Goal: Check status: Check status

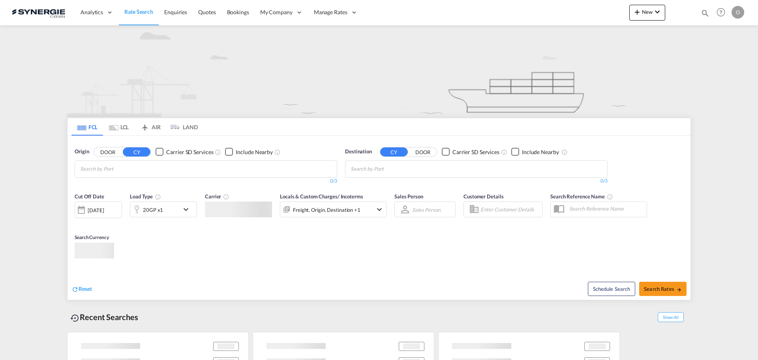
click at [710, 13] on div "Bookings Quotes Enquiries Help Resources Product Release O My Profile Logout" at bounding box center [721, 12] width 50 height 24
click at [707, 11] on md-icon "icon-magnify" at bounding box center [705, 13] width 9 height 9
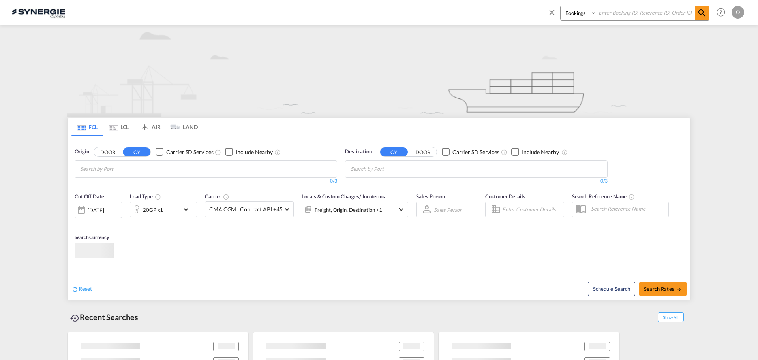
click at [569, 9] on select "Bookings Quotes Enquiries" at bounding box center [580, 13] width 38 height 14
select select "Quotes"
click at [561, 6] on select "Bookings Quotes Enquiries" at bounding box center [580, 13] width 38 height 14
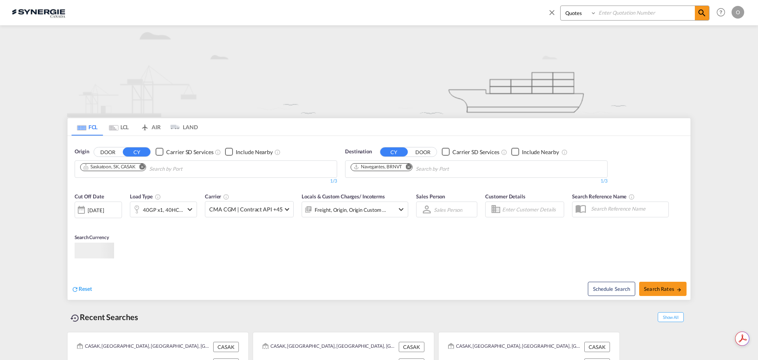
click at [620, 10] on input at bounding box center [646, 13] width 98 height 14
paste input "SYC000011644"
type input "SYC000011644"
click at [705, 13] on md-icon "icon-magnify" at bounding box center [701, 12] width 9 height 9
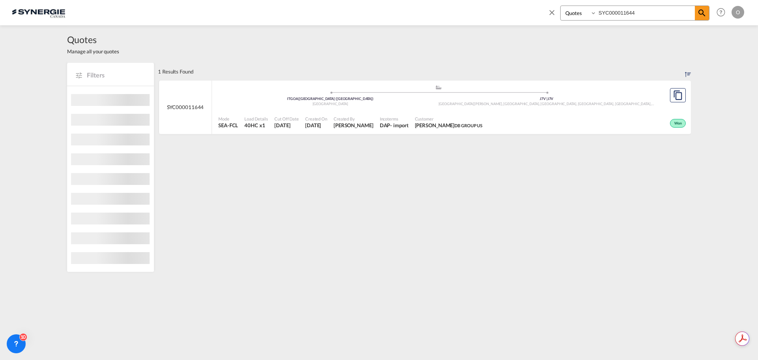
click at [604, 120] on div "Won" at bounding box center [587, 123] width 202 height 20
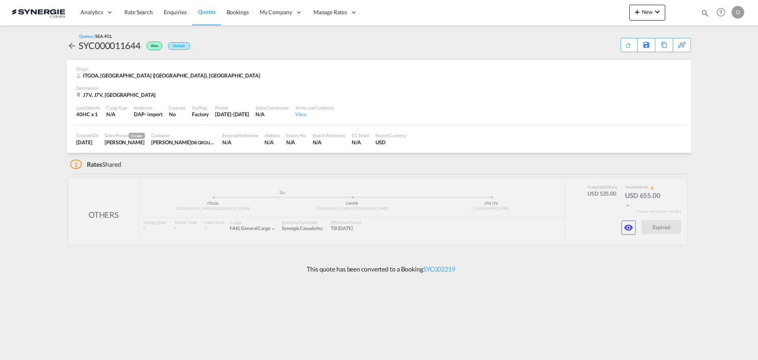
click at [626, 227] on md-icon "icon-eye" at bounding box center [628, 227] width 9 height 9
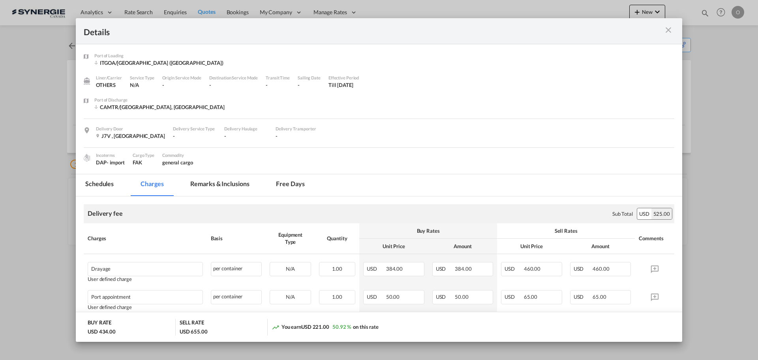
click at [244, 186] on md-tab-item "Remarks & Inclusions" at bounding box center [220, 185] width 78 height 22
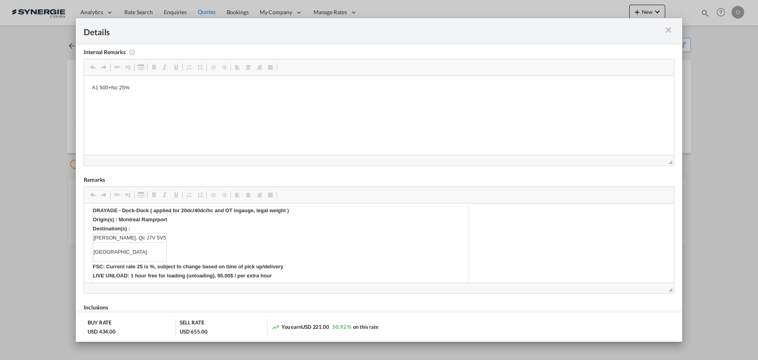
scroll to position [237, 0]
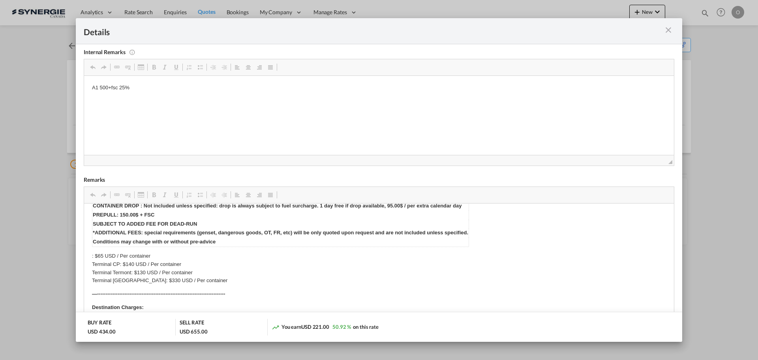
drag, startPoint x: 666, startPoint y: 289, endPoint x: 668, endPoint y: 378, distance: 88.9
click at [668, 359] on html "Analytics Reports Dashboard Rate Search Enquiries Quotes" at bounding box center [379, 180] width 758 height 360
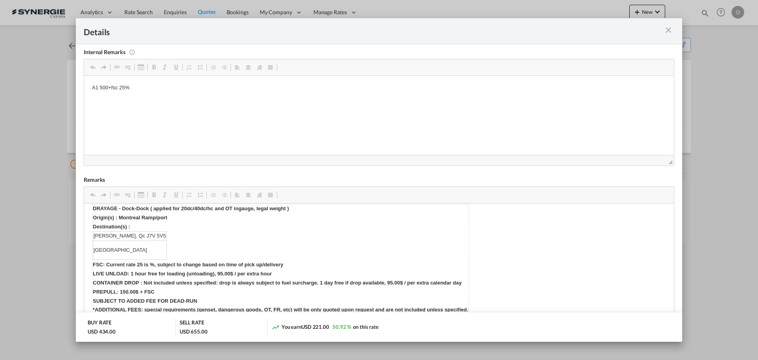
scroll to position [148, 0]
